Goal: Transaction & Acquisition: Purchase product/service

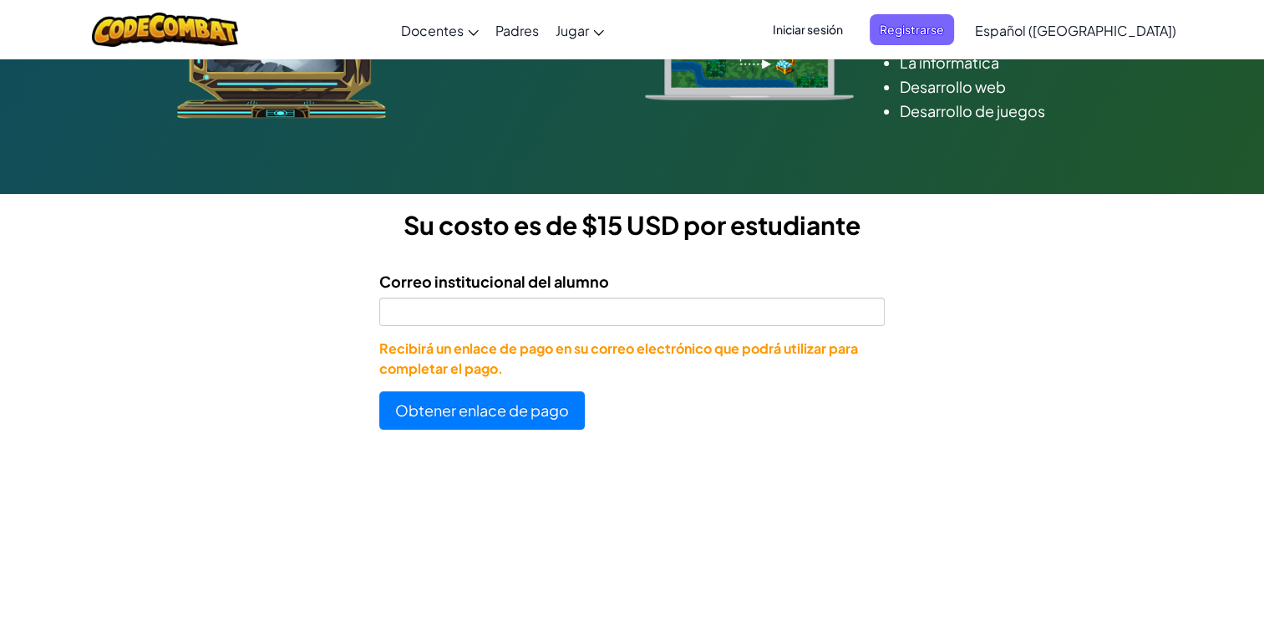
scroll to position [345, 0]
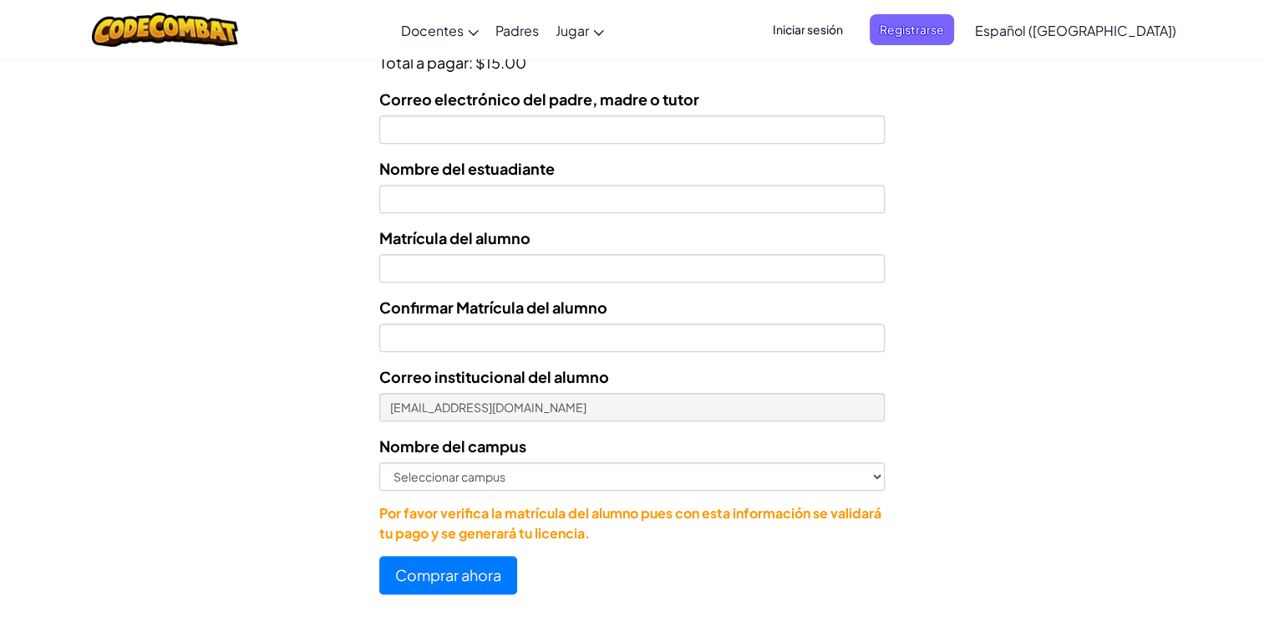
scroll to position [687, 0]
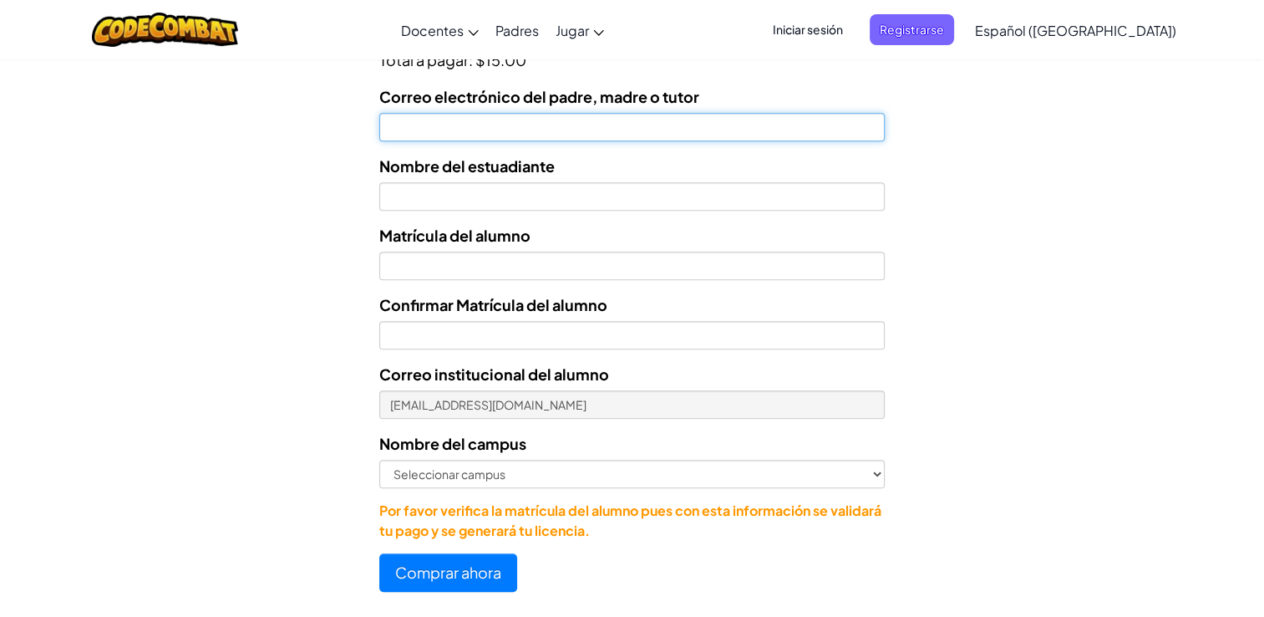
click at [545, 122] on input "Correo electrónico del padre, madre o tutor" at bounding box center [631, 127] width 505 height 28
type input "[EMAIL_ADDRESS][DOMAIN_NAME]"
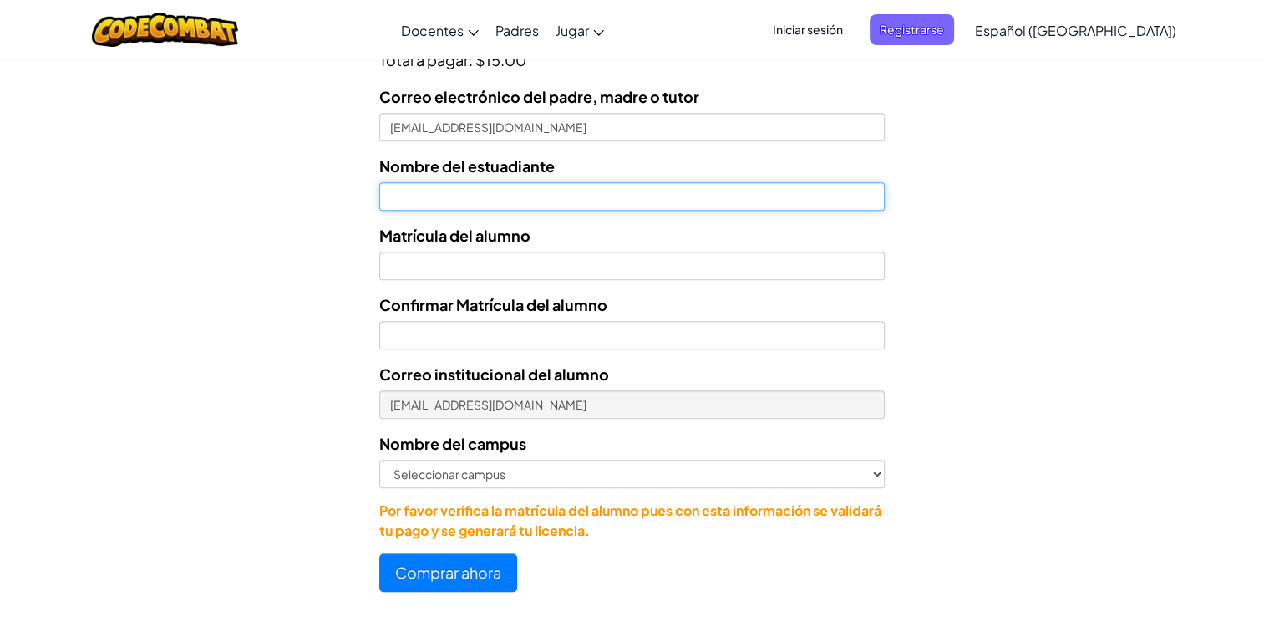
click at [505, 193] on input "text" at bounding box center [631, 196] width 505 height 28
type input "[PERSON_NAME] [PERSON_NAME]"
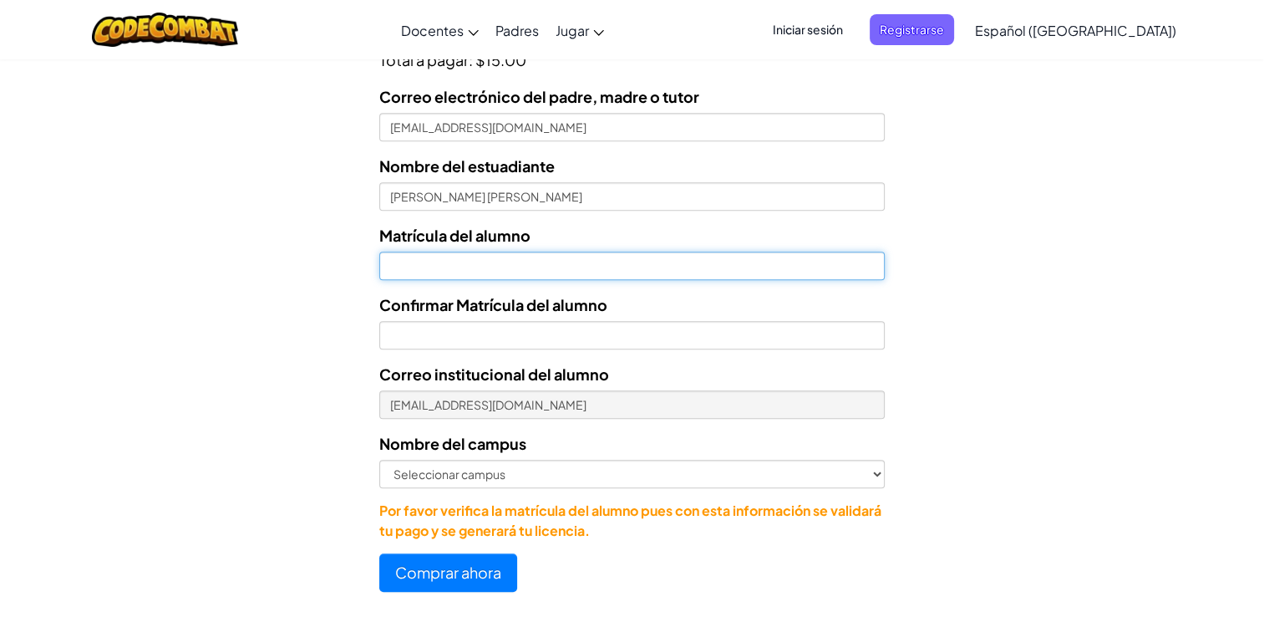
click at [454, 269] on input "Nombre del estuadiante" at bounding box center [631, 265] width 505 height 28
type input "07183124"
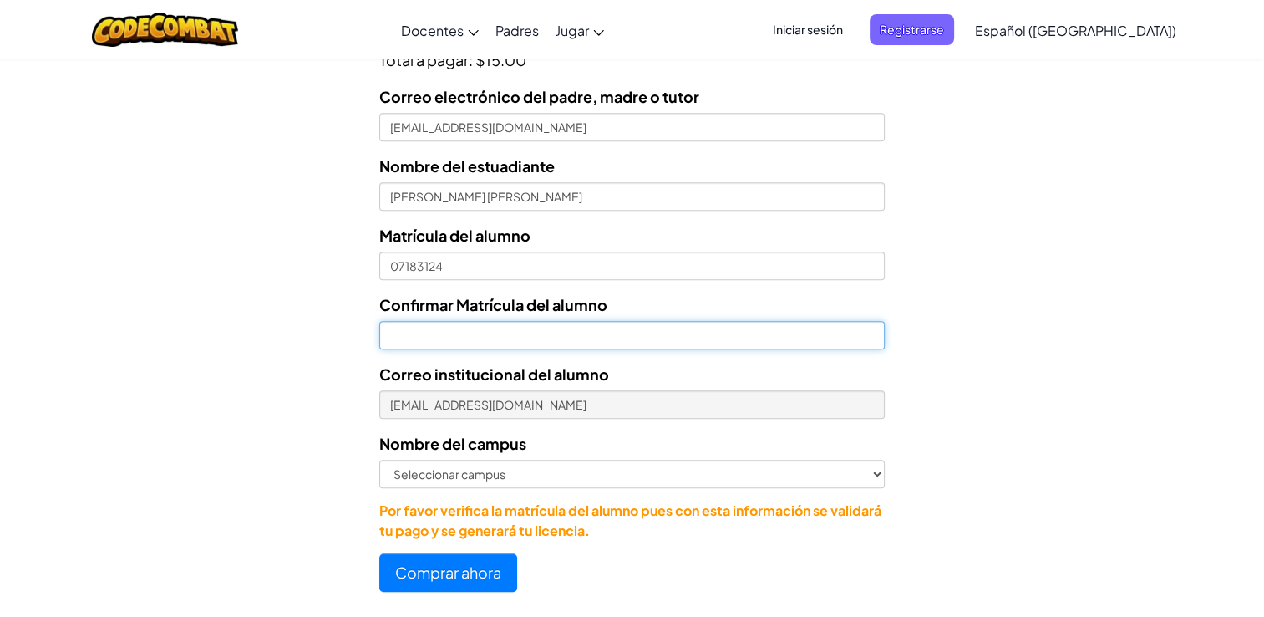
click at [498, 334] on input "Confirmar Matrícula del alumno" at bounding box center [631, 335] width 505 height 28
type input "07183124"
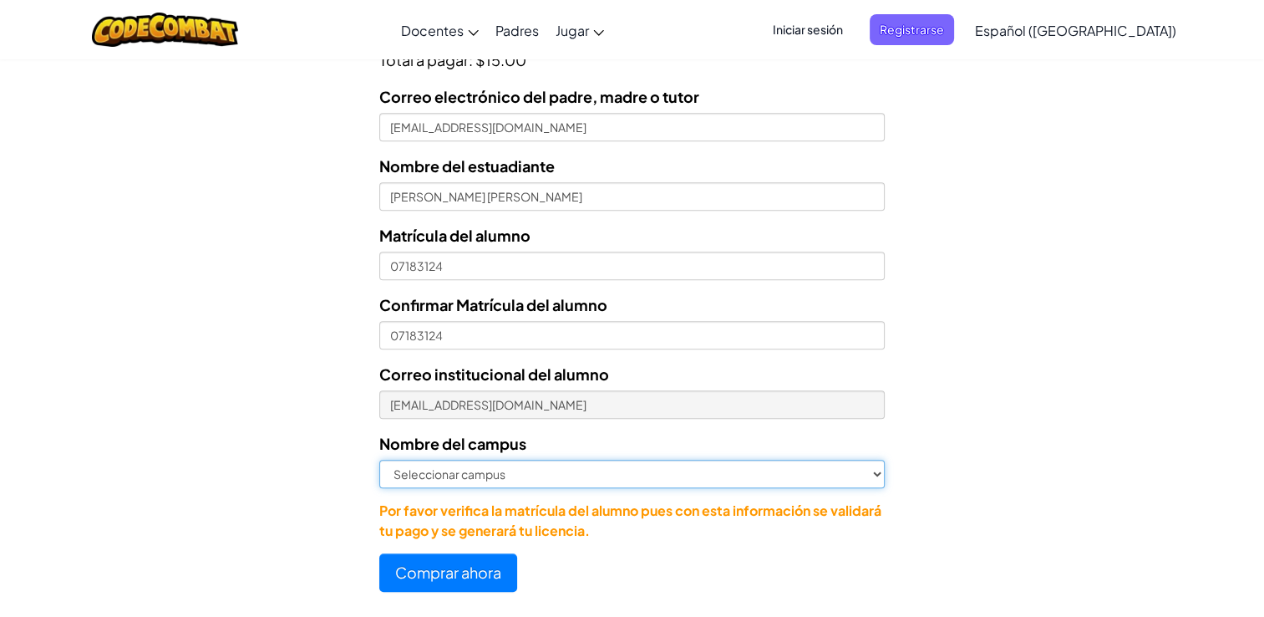
click at [542, 474] on select "Seleccionar campus [GEOGRAPHIC_DATA] Central [GEOGRAPHIC_DATA] [GEOGRAPHIC_DATA…" at bounding box center [631, 473] width 505 height 28
select select "[PERSON_NAME]"
click at [379, 459] on select "Seleccionar campus [GEOGRAPHIC_DATA] Central [GEOGRAPHIC_DATA] [GEOGRAPHIC_DATA…" at bounding box center [631, 473] width 505 height 28
click at [870, 471] on select "Seleccionar campus [GEOGRAPHIC_DATA] Central [GEOGRAPHIC_DATA] [GEOGRAPHIC_DATA…" at bounding box center [631, 473] width 505 height 28
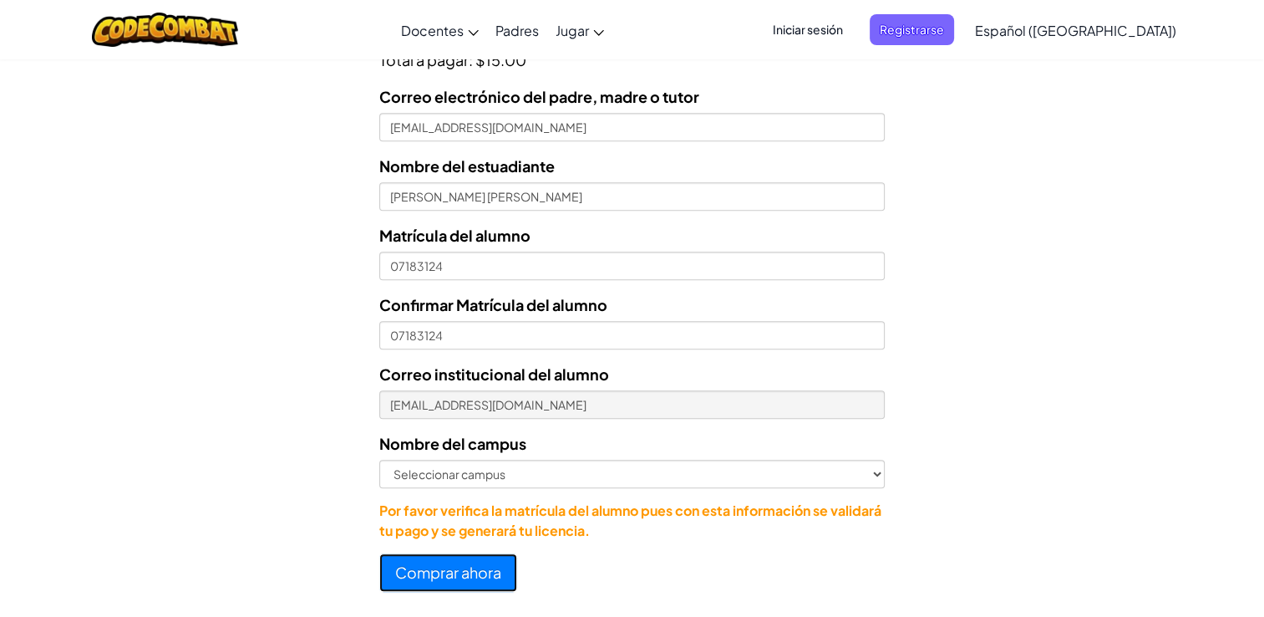
click at [490, 567] on button "Comprar ahora" at bounding box center [448, 572] width 138 height 38
